Goal: Task Accomplishment & Management: Manage account settings

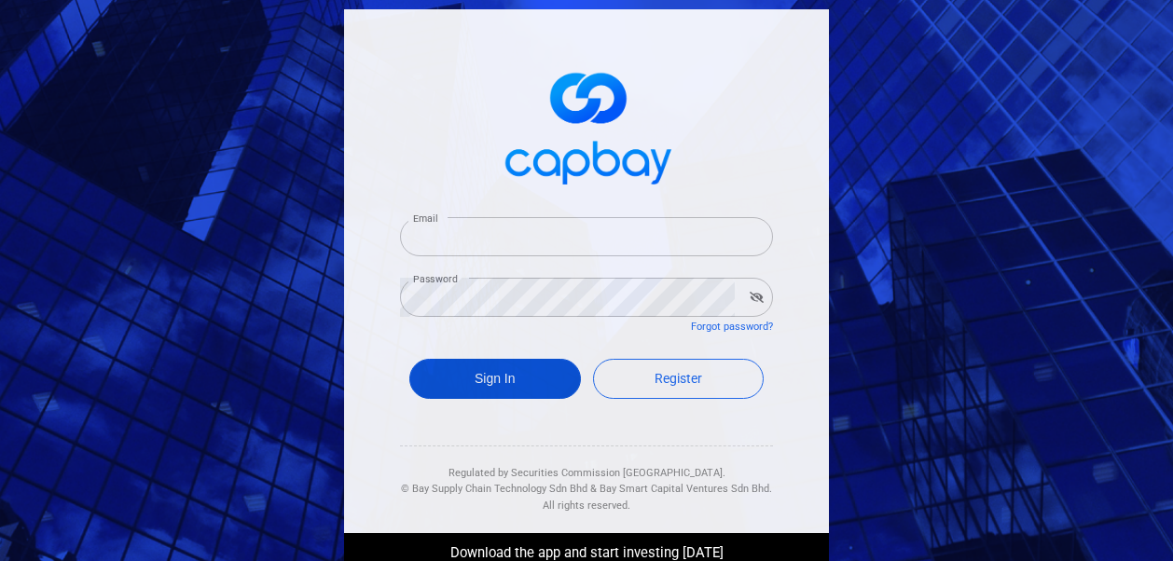
type input "[EMAIL_ADDRESS][DOMAIN_NAME]"
click at [448, 374] on button "Sign In" at bounding box center [495, 379] width 172 height 40
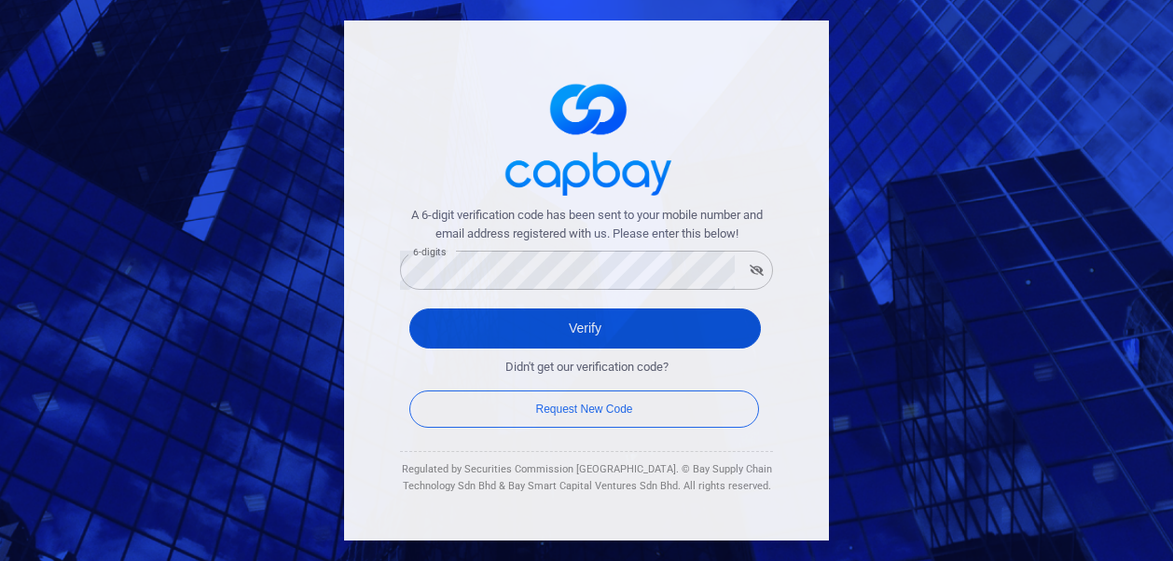
click at [445, 324] on button "Verify" at bounding box center [585, 329] width 352 height 40
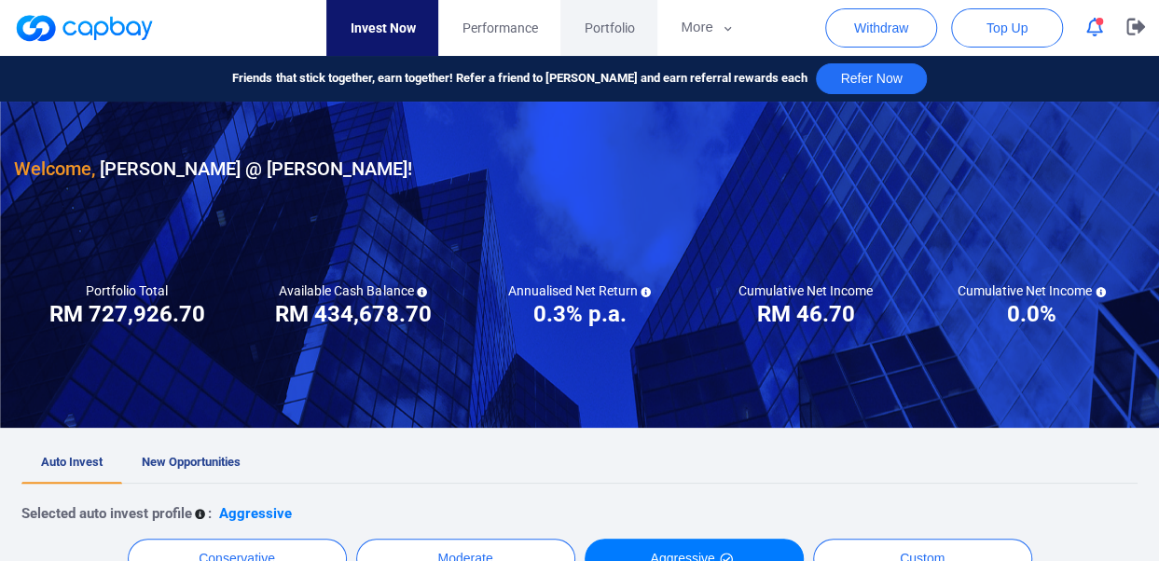
click at [608, 34] on span "Portfolio" at bounding box center [609, 28] width 50 height 21
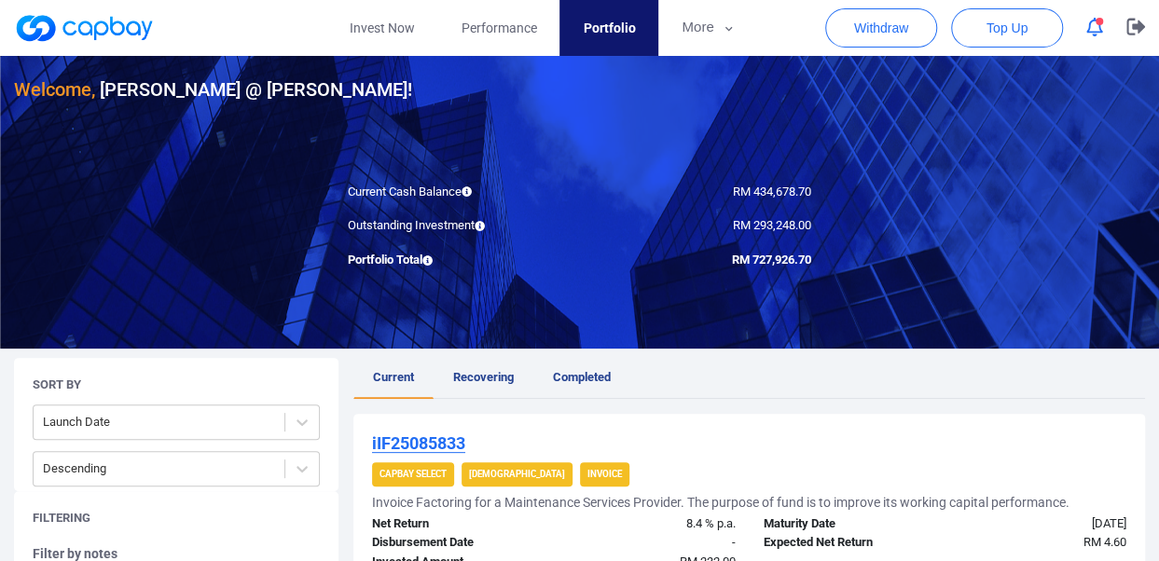
scroll to position [75, 0]
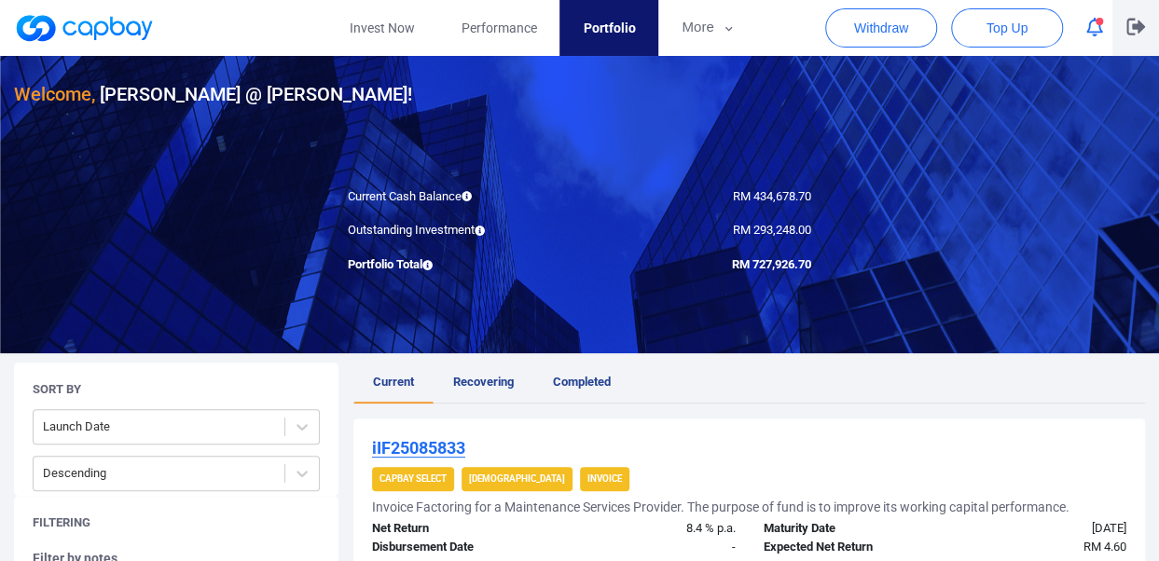
click at [1136, 21] on icon "button" at bounding box center [1135, 27] width 19 height 18
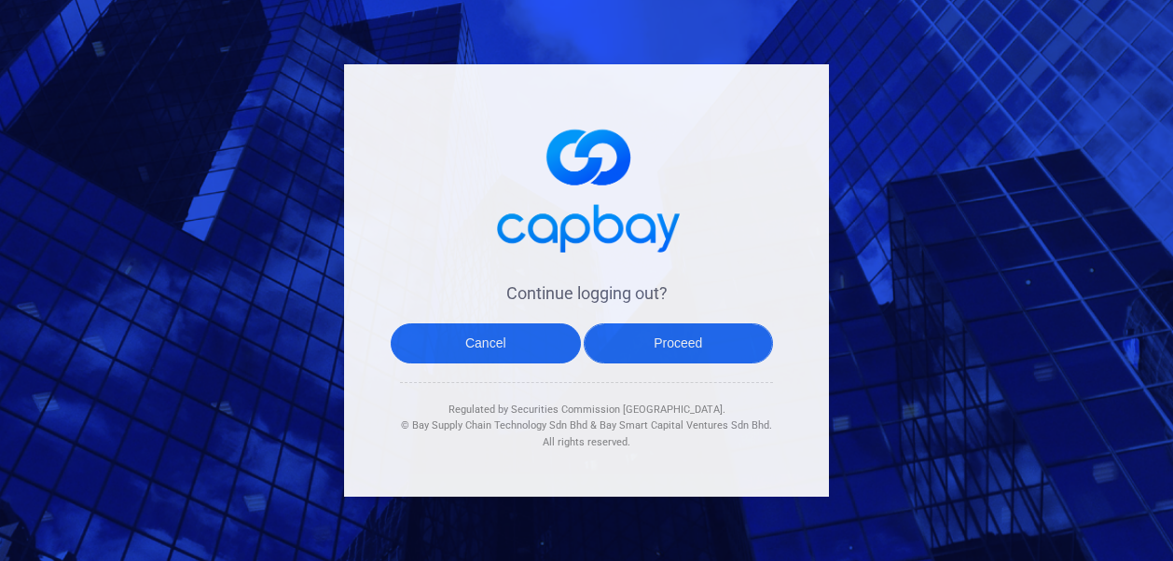
click at [651, 343] on button "Proceed" at bounding box center [679, 344] width 190 height 40
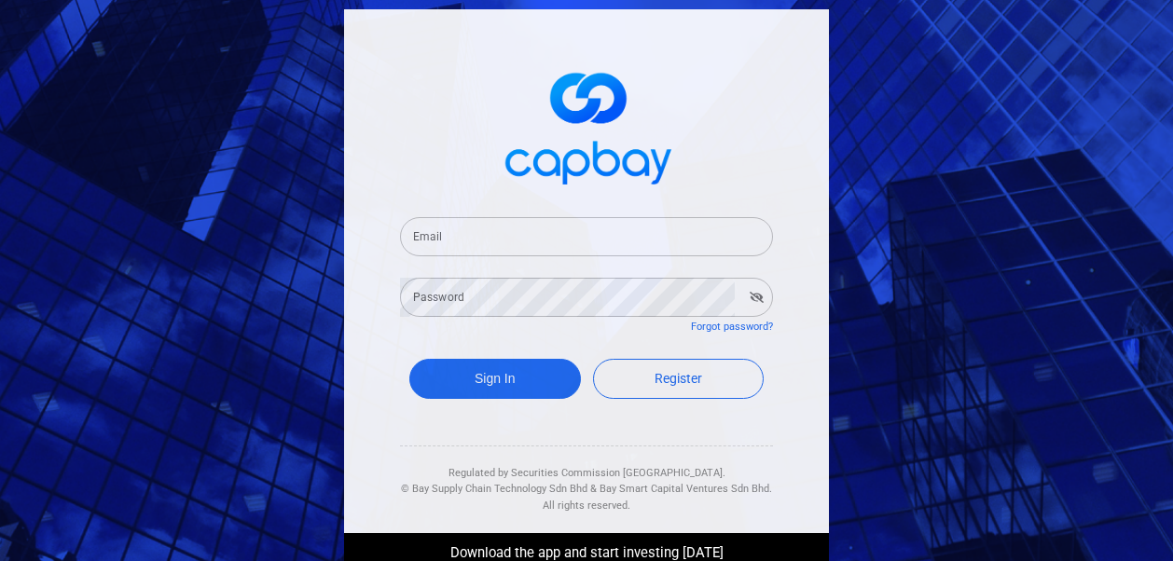
type input "[EMAIL_ADDRESS][DOMAIN_NAME]"
